Goal: Browse casually: Explore the website without a specific task or goal

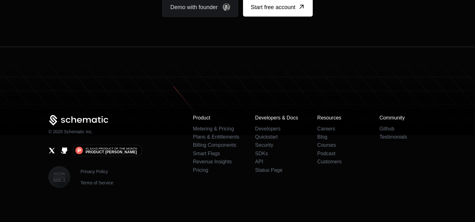
drag, startPoint x: 310, startPoint y: 165, endPoint x: 309, endPoint y: 162, distance: 3.2
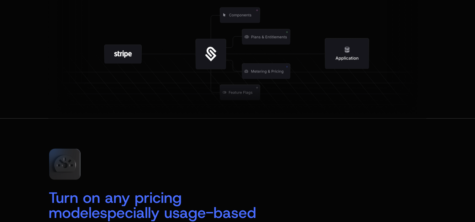
scroll to position [754, 0]
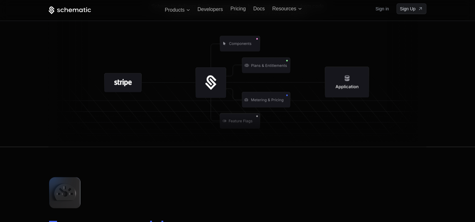
click at [265, 97] on icon at bounding box center [267, 66] width 66 height 66
click at [268, 102] on icon at bounding box center [266, 99] width 48 height 15
click at [268, 99] on icon at bounding box center [266, 99] width 48 height 15
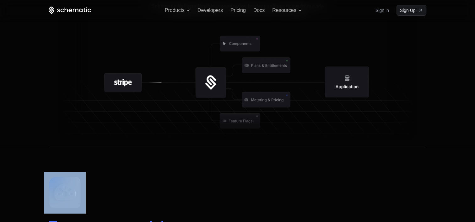
drag, startPoint x: 268, startPoint y: 99, endPoint x: 257, endPoint y: 100, distance: 10.7
click at [258, 100] on icon at bounding box center [266, 99] width 48 height 15
drag, startPoint x: 257, startPoint y: 100, endPoint x: 292, endPoint y: 124, distance: 41.8
click at [292, 124] on icon at bounding box center [237, 129] width 378 height 36
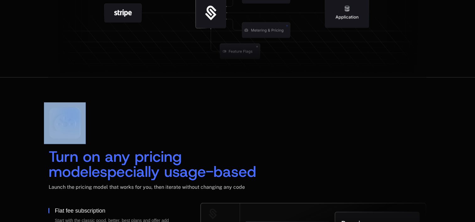
scroll to position [848, 0]
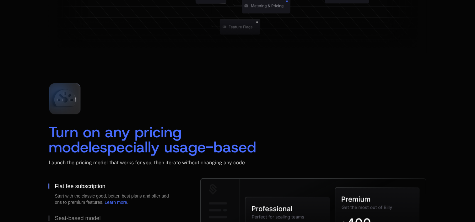
drag, startPoint x: 143, startPoint y: 104, endPoint x: 141, endPoint y: 126, distance: 21.5
click at [143, 105] on div "Turn on any pricing model especially usage-based Launch the pricing model that …" at bounding box center [237, 128] width 378 height 101
click at [140, 130] on span "Turn on any pricing model" at bounding box center [117, 139] width 138 height 35
click at [284, 130] on h2 "Turn on any pricing model especially usage-based" at bounding box center [237, 140] width 378 height 30
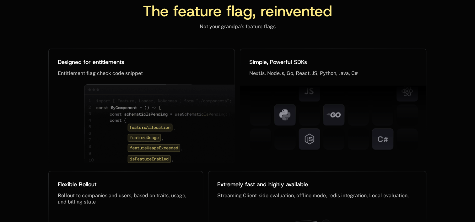
scroll to position [2797, 0]
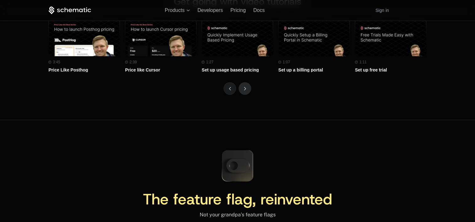
click at [246, 90] on button "Next" at bounding box center [245, 88] width 13 height 13
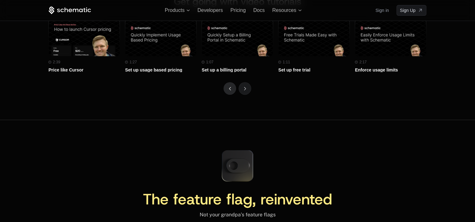
click at [230, 87] on icon "Previous" at bounding box center [230, 88] width 2 height 3
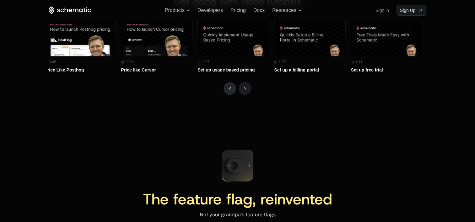
scroll to position [0, 0]
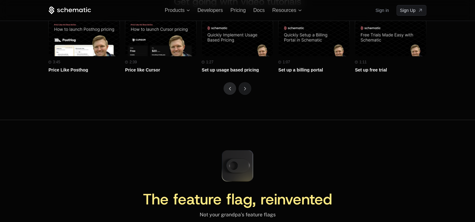
click at [229, 85] on button "Previous" at bounding box center [230, 88] width 13 height 13
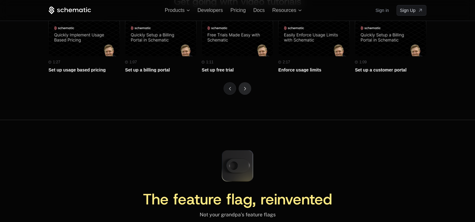
click at [244, 85] on button "Next" at bounding box center [245, 88] width 13 height 13
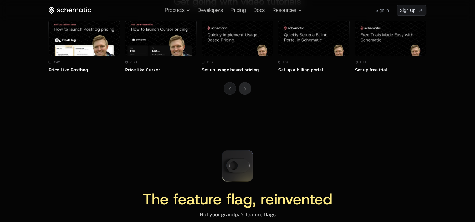
click at [244, 85] on button "Next" at bounding box center [245, 88] width 13 height 13
